Goal: Find specific page/section: Find specific page/section

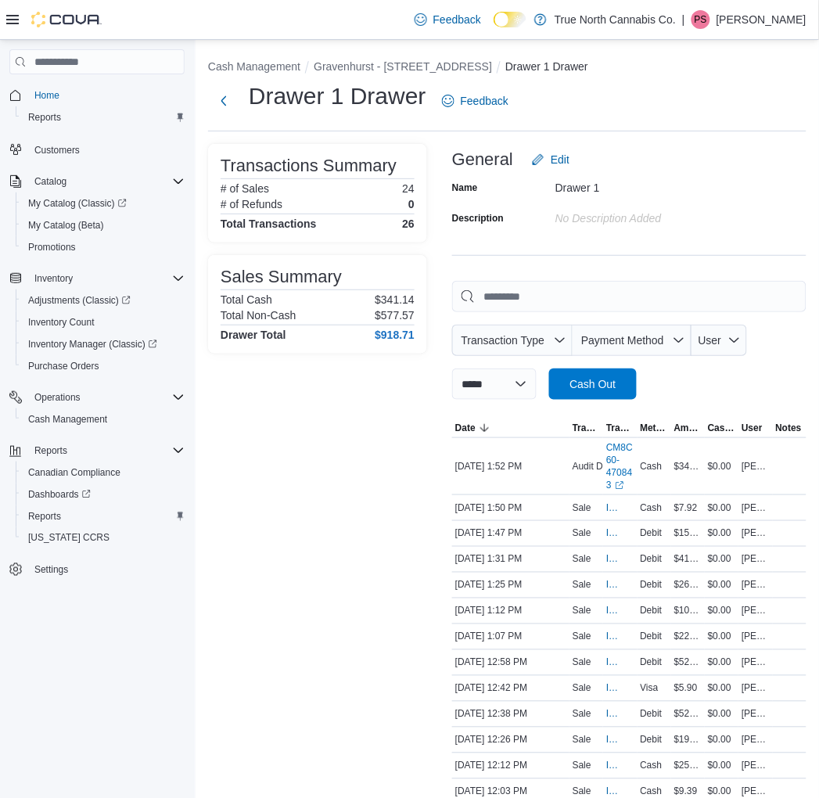
click at [759, 19] on p "[PERSON_NAME]" at bounding box center [762, 19] width 90 height 19
click at [708, 147] on span "Sign Out" at bounding box center [707, 155] width 42 height 16
